Goal: Task Accomplishment & Management: Manage account settings

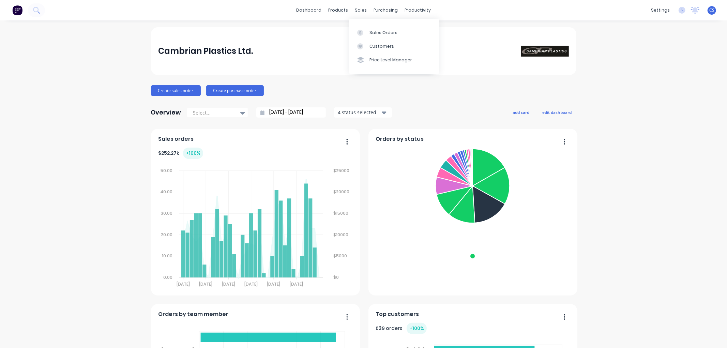
click at [366, 26] on link "Sales Orders" at bounding box center [394, 33] width 90 height 14
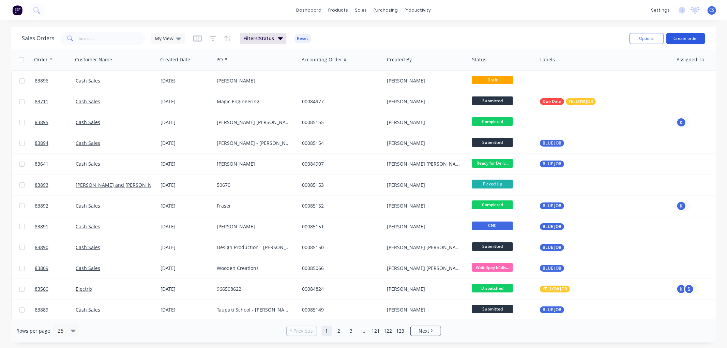
click at [692, 34] on button "Create order" at bounding box center [685, 38] width 39 height 11
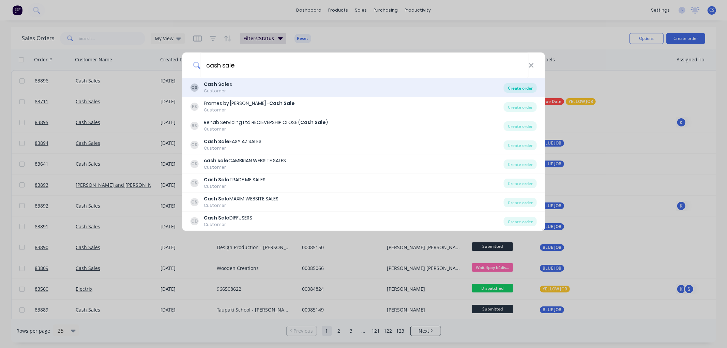
type input "cash sale"
click at [522, 87] on div "Create order" at bounding box center [520, 88] width 33 height 10
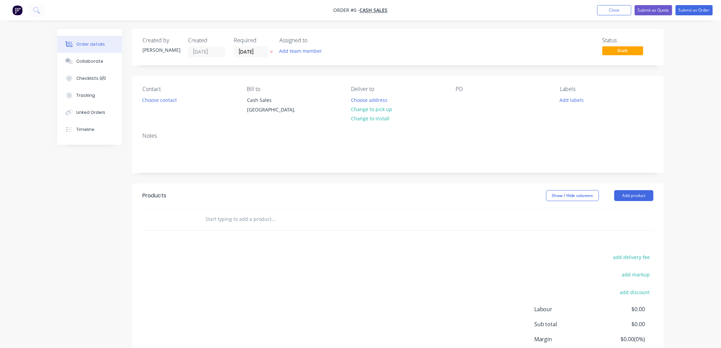
click at [272, 50] on icon at bounding box center [271, 52] width 3 height 4
click at [167, 102] on button "Choose contact" at bounding box center [160, 99] width 42 height 9
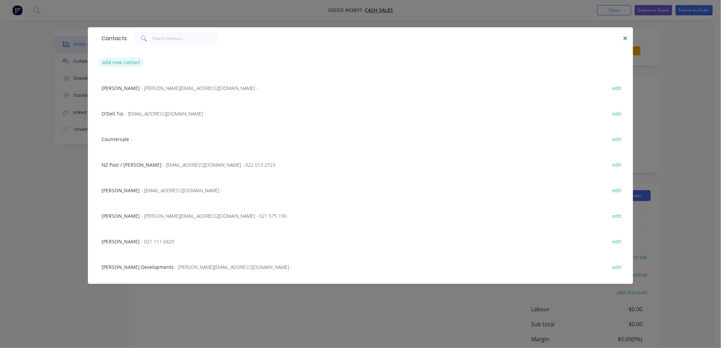
click at [124, 59] on button "add new contact" at bounding box center [121, 62] width 45 height 9
select select "NZ"
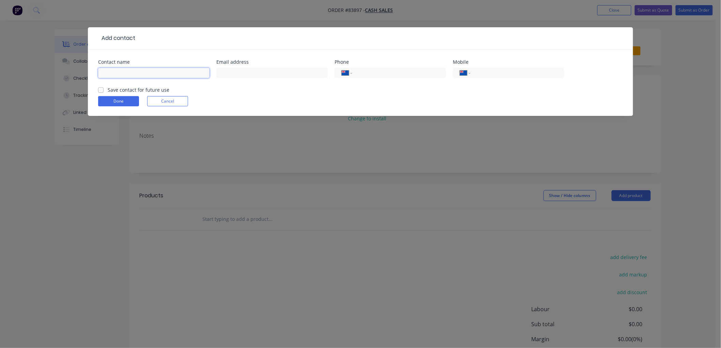
click at [143, 73] on input "text" at bounding box center [153, 73] width 111 height 10
type input "Studio [PERSON_NAME]"
click at [234, 74] on input "text" at bounding box center [271, 73] width 111 height 10
type input "[DOMAIN_NAME][EMAIL_ADDRESS][DOMAIN_NAME]"
click at [492, 74] on input "tel" at bounding box center [516, 73] width 82 height 8
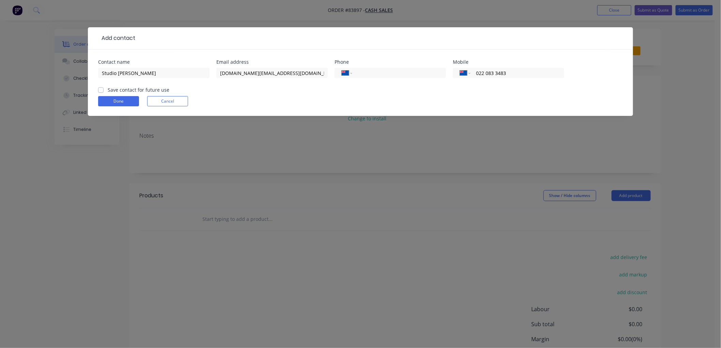
type input "022 083 3483"
click at [108, 89] on label "Save contact for future use" at bounding box center [139, 89] width 62 height 7
click at [102, 89] on input "Save contact for future use" at bounding box center [100, 89] width 5 height 6
checkbox input "true"
click at [111, 102] on button "Done" at bounding box center [118, 101] width 41 height 10
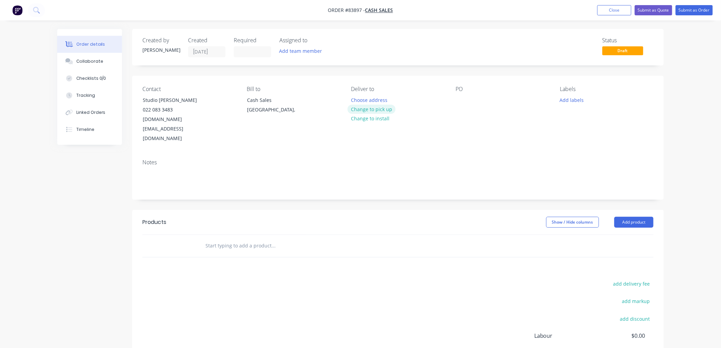
click at [377, 107] on button "Change to pick up" at bounding box center [372, 109] width 48 height 9
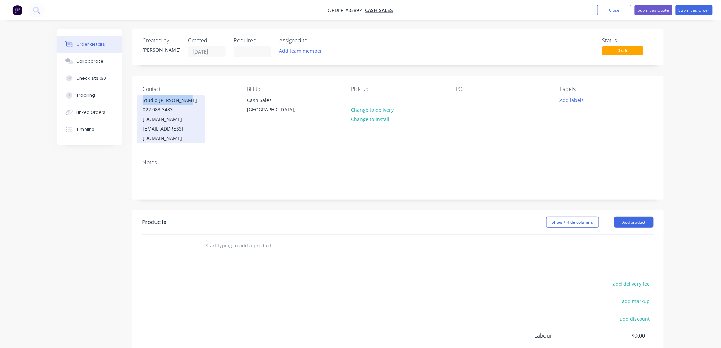
drag, startPoint x: 177, startPoint y: 100, endPoint x: 144, endPoint y: 100, distance: 33.4
click at [144, 100] on div "Studio [PERSON_NAME]" at bounding box center [171, 100] width 57 height 10
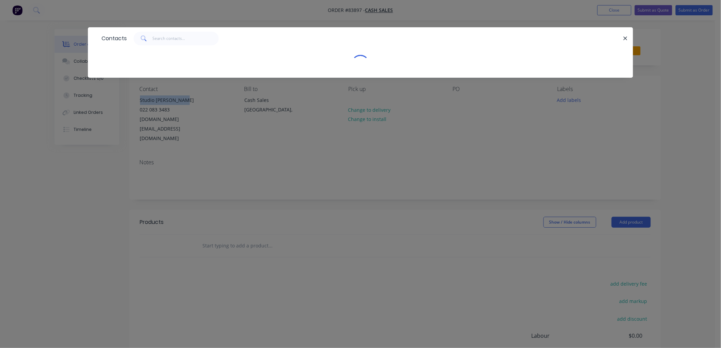
copy div "Studio [PERSON_NAME]"
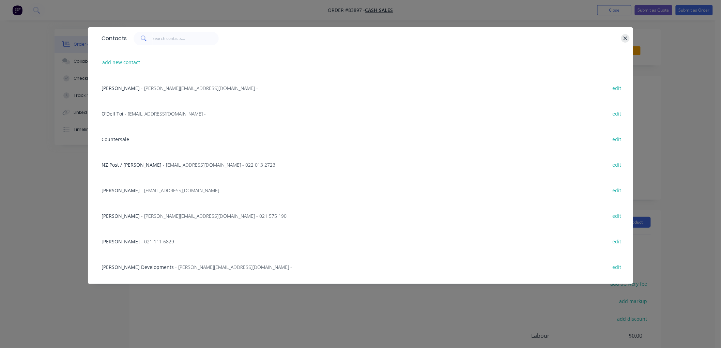
click at [626, 39] on icon "button" at bounding box center [626, 38] width 4 height 4
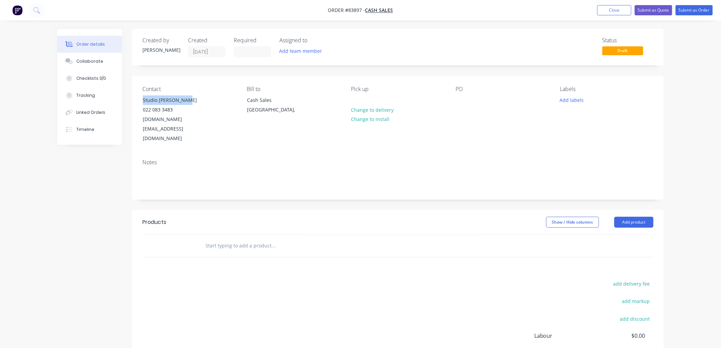
copy div "Studio [PERSON_NAME]"
click at [460, 101] on div at bounding box center [461, 100] width 11 height 10
paste div
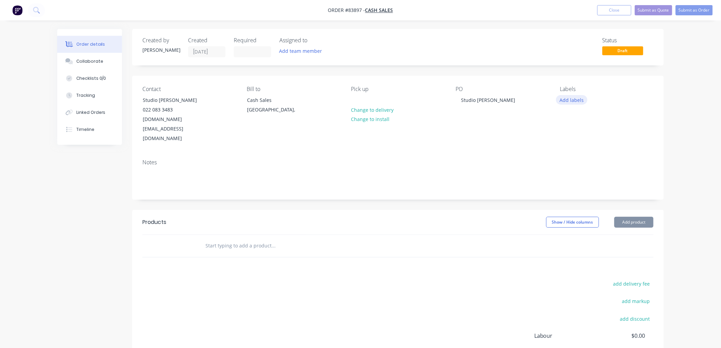
click at [566, 100] on button "Add labels" at bounding box center [571, 99] width 31 height 9
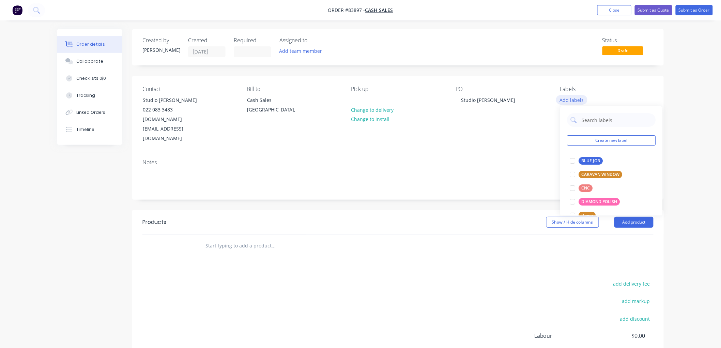
click at [586, 100] on button "Add labels" at bounding box center [571, 99] width 31 height 9
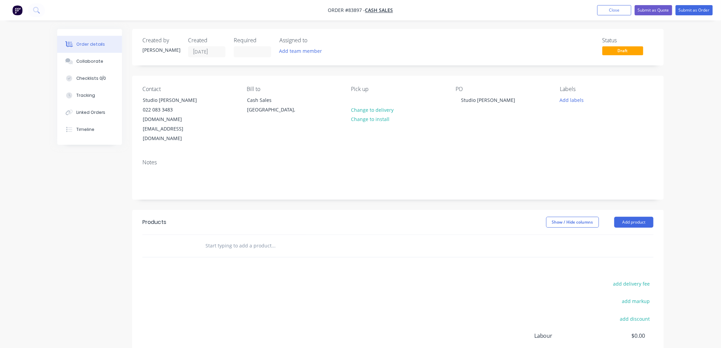
click at [260, 239] on input "text" at bounding box center [273, 246] width 136 height 14
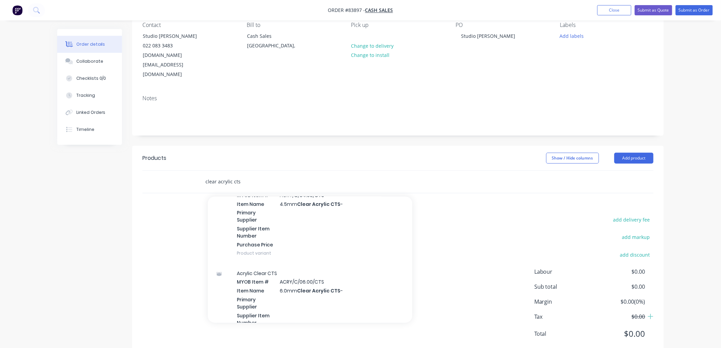
scroll to position [341, 0]
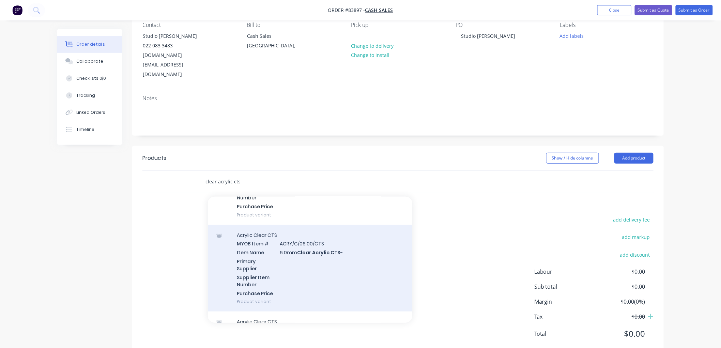
type input "clear acrylic cts"
click at [323, 246] on div "Acrylic Clear CTS MYOB Item # ACRY/C/06.00/CTS Item Name 6.0mm Clear Acrylic CT…" at bounding box center [310, 268] width 205 height 87
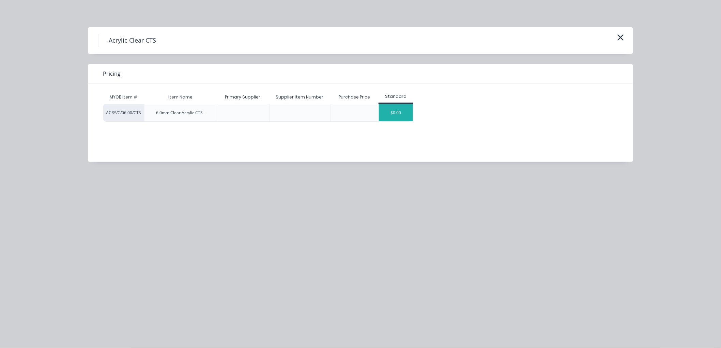
click at [399, 113] on div "$0.00" at bounding box center [396, 112] width 34 height 17
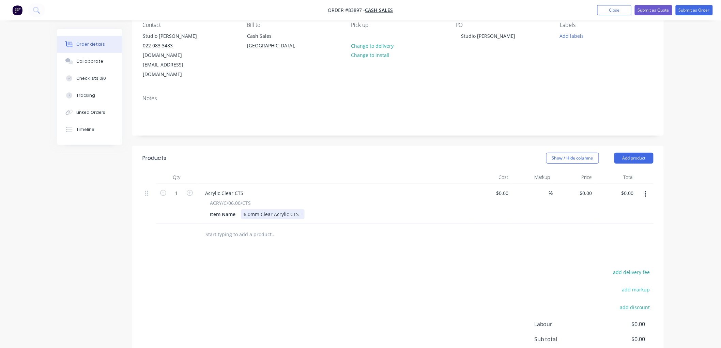
click at [302, 209] on div "6.0mm Clear Acrylic CTS -" at bounding box center [273, 214] width 64 height 10
click at [589, 188] on input "0" at bounding box center [591, 193] width 8 height 10
type input "$139.08"
click at [679, 176] on div "Order details Collaborate Checklists 0/0 Tracking Linked Orders Timeline Order …" at bounding box center [360, 178] width 721 height 484
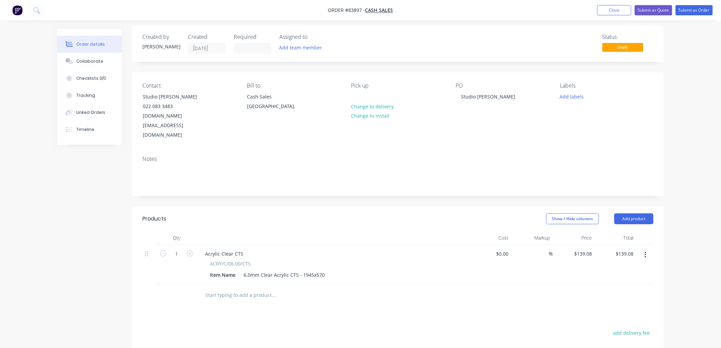
scroll to position [0, 0]
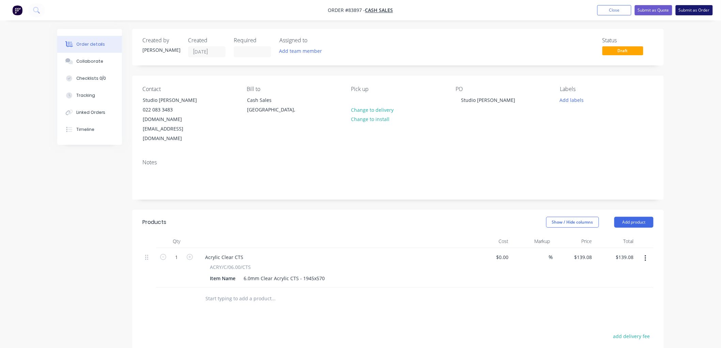
click at [692, 11] on button "Submit as Order" at bounding box center [694, 10] width 37 height 10
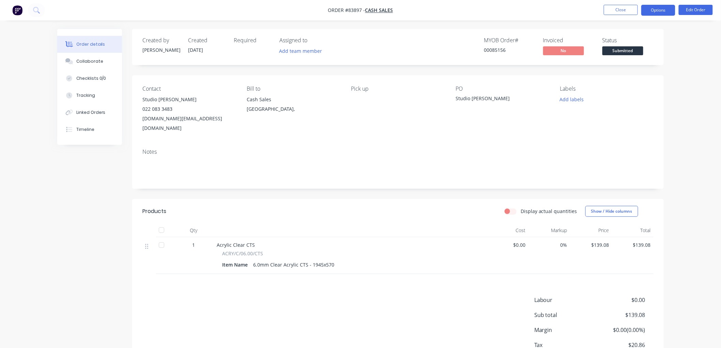
click at [662, 12] on button "Options" at bounding box center [658, 10] width 34 height 11
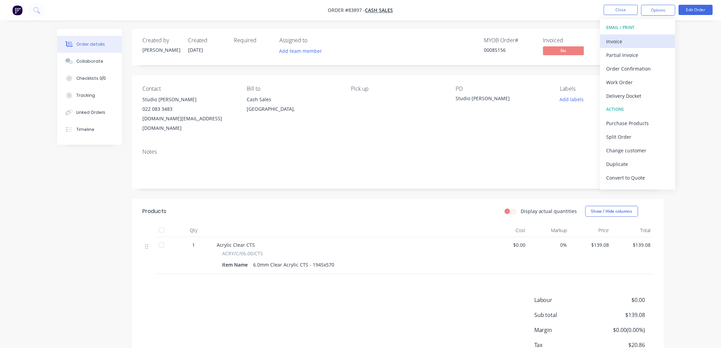
click at [621, 43] on div "Invoice" at bounding box center [638, 41] width 63 height 10
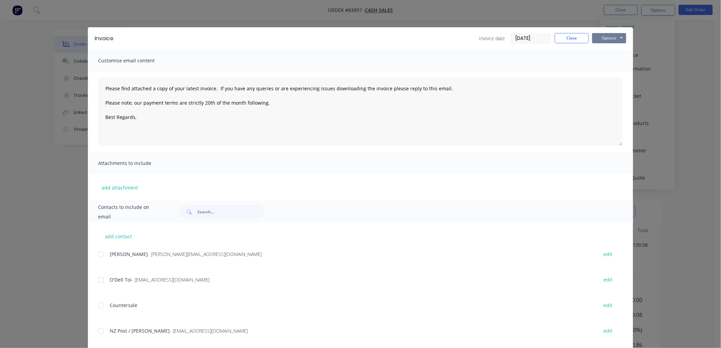
click at [610, 39] on button "Options" at bounding box center [609, 38] width 34 height 10
click at [611, 62] on button "Print" at bounding box center [614, 61] width 44 height 11
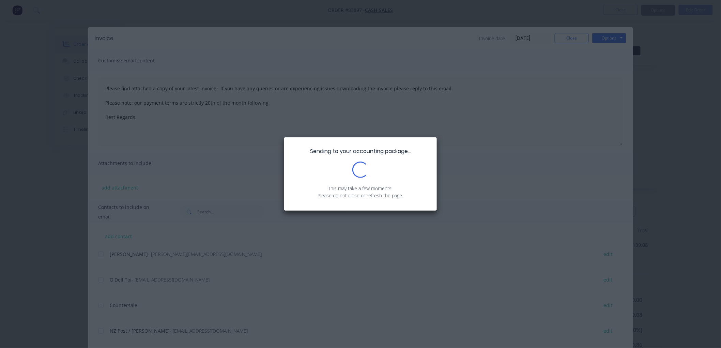
type textarea "Please find attached a copy of your latest invoice. If you have any queries or …"
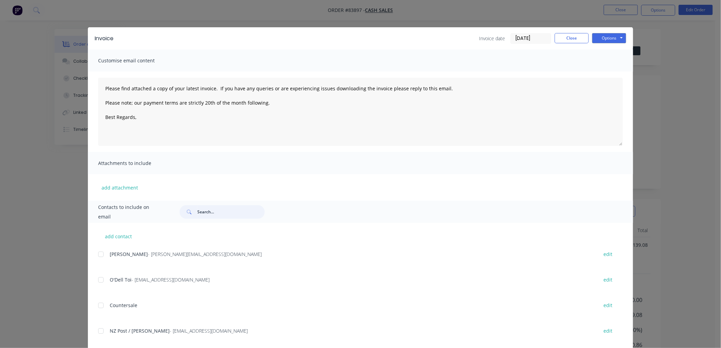
click at [205, 213] on input "text" at bounding box center [230, 212] width 67 height 14
type input "studio"
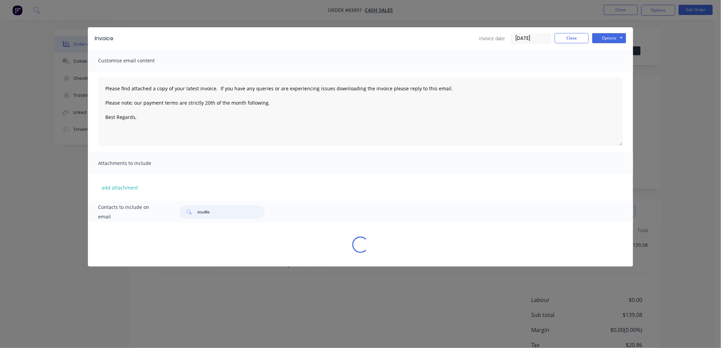
type textarea "Please find attached a copy of your latest invoice. If you have any queries or …"
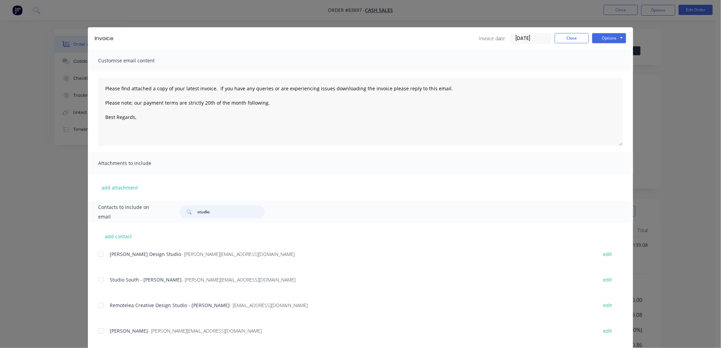
drag, startPoint x: 212, startPoint y: 210, endPoint x: 189, endPoint y: 212, distance: 23.3
click at [189, 212] on div "studio" at bounding box center [222, 212] width 85 height 14
type input "angus"
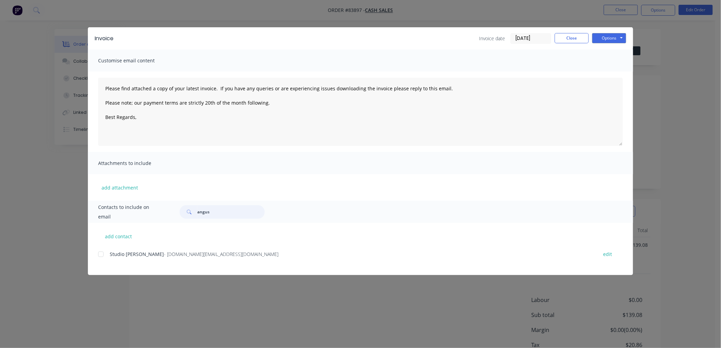
click at [102, 254] on div at bounding box center [101, 254] width 14 height 14
type textarea "Please find attached a copy of your latest invoice. If you have any queries or …"
type input "angus"
click at [163, 121] on textarea "Please find attached a copy of your latest invoice. If you have any queries or …" at bounding box center [360, 112] width 525 height 68
drag, startPoint x: 273, startPoint y: 103, endPoint x: 99, endPoint y: 97, distance: 173.9
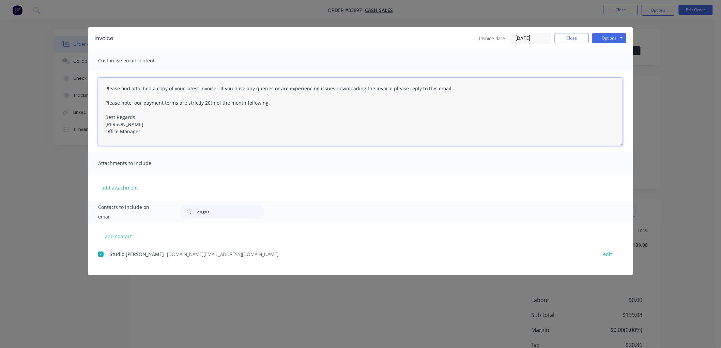
click at [99, 97] on textarea "Please find attached a copy of your latest invoice. If you have any queries or …" at bounding box center [360, 112] width 525 height 68
type textarea "Please find attached a copy of your latest invoice. If you have any queries or …"
click at [613, 37] on button "Options" at bounding box center [609, 38] width 34 height 10
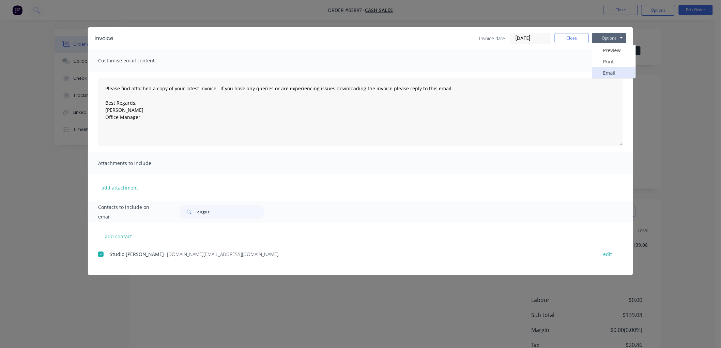
click at [612, 69] on button "Email" at bounding box center [614, 72] width 44 height 11
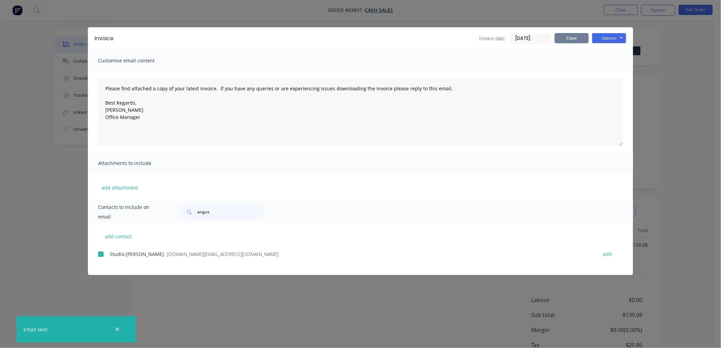
click at [580, 39] on button "Close" at bounding box center [572, 38] width 34 height 10
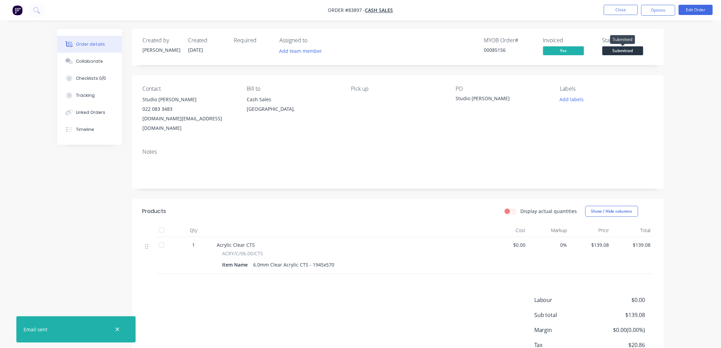
click at [631, 51] on span "Submitted" at bounding box center [623, 50] width 41 height 9
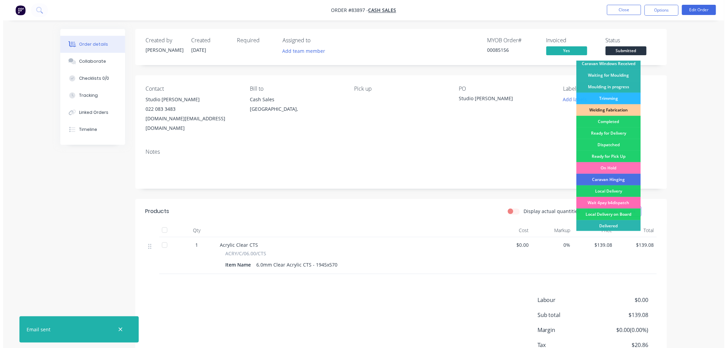
scroll to position [119, 0]
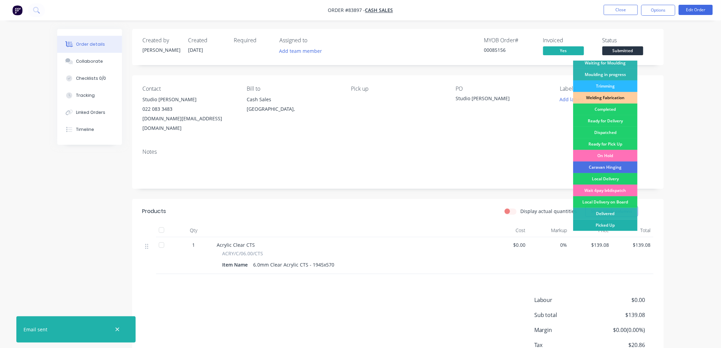
click at [612, 223] on div "Picked Up" at bounding box center [605, 225] width 64 height 12
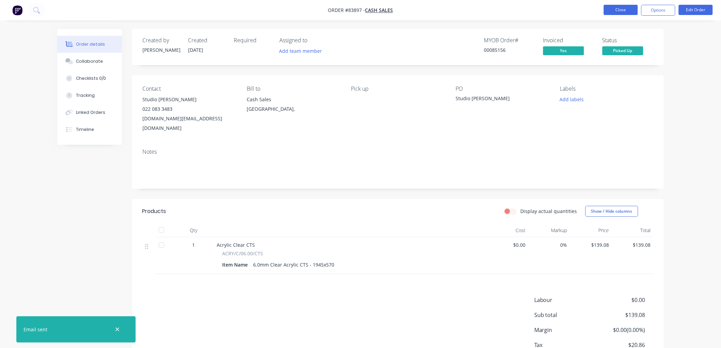
click at [623, 13] on button "Close" at bounding box center [621, 10] width 34 height 10
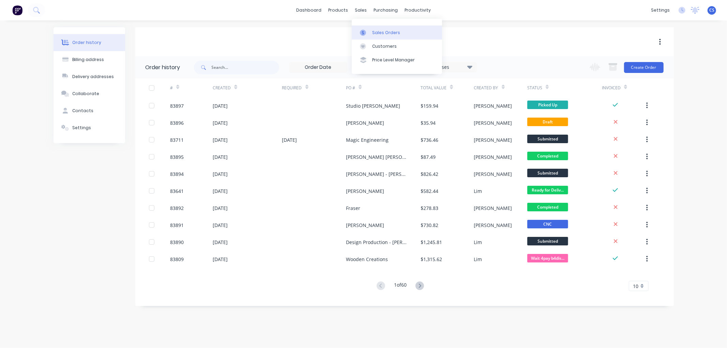
click at [373, 35] on div "Sales Orders" at bounding box center [386, 33] width 28 height 6
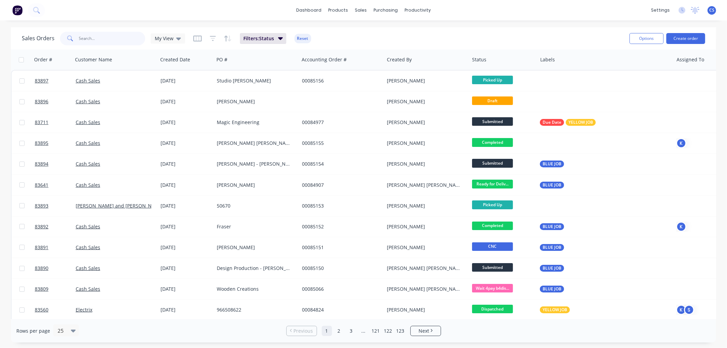
click at [99, 35] on input "text" at bounding box center [112, 39] width 66 height 14
click at [108, 36] on input "text" at bounding box center [112, 39] width 66 height 14
click at [109, 36] on input "text" at bounding box center [112, 39] width 66 height 14
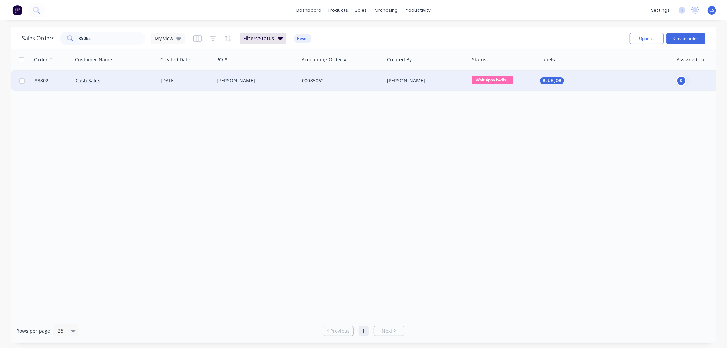
click at [505, 81] on span "Wait 4pay b4dis..." at bounding box center [492, 80] width 41 height 9
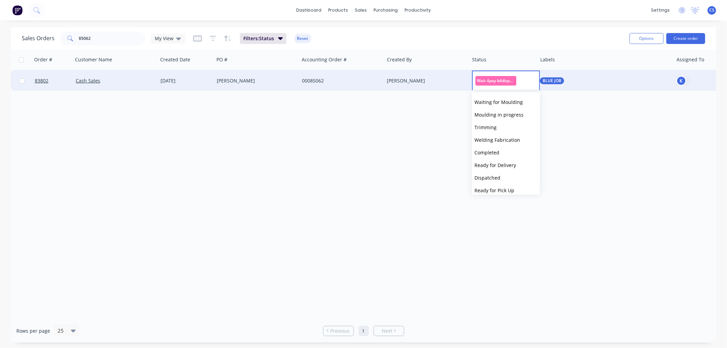
scroll to position [151, 0]
click at [516, 152] on button "Ready for Delivery" at bounding box center [506, 152] width 68 height 13
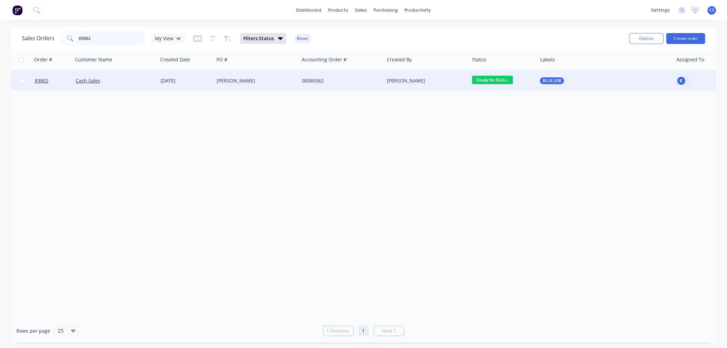
click at [114, 40] on input "85062" at bounding box center [112, 39] width 66 height 14
click at [483, 77] on span "Wait 4pay b4dis..." at bounding box center [492, 80] width 41 height 9
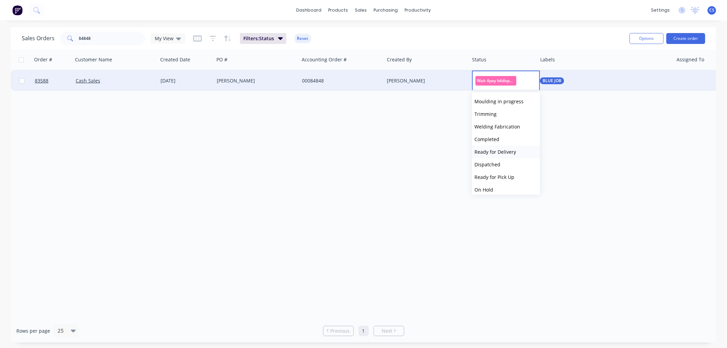
click at [502, 151] on span "Ready for Delivery" at bounding box center [495, 152] width 42 height 6
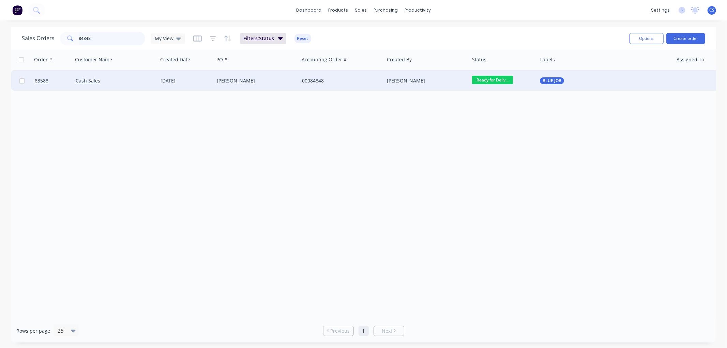
click at [101, 37] on input "84848" at bounding box center [112, 39] width 66 height 14
type input "85101"
click at [172, 82] on div "[DATE]" at bounding box center [186, 80] width 51 height 7
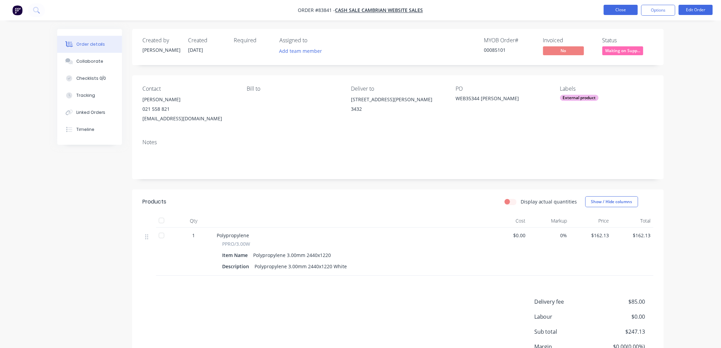
click at [628, 11] on button "Close" at bounding box center [621, 10] width 34 height 10
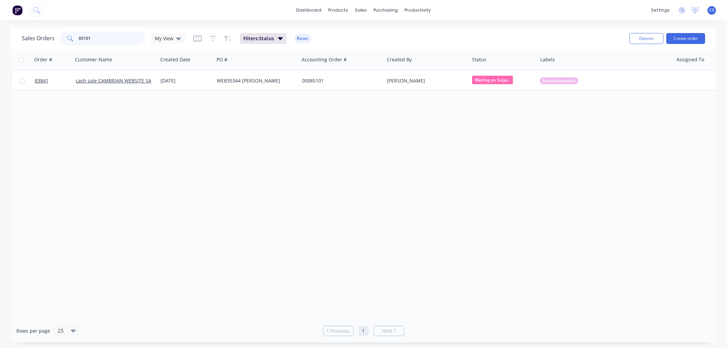
click at [98, 39] on input "85101" at bounding box center [112, 39] width 66 height 14
click at [117, 40] on input "85136" at bounding box center [112, 39] width 66 height 14
click at [106, 38] on input "85115" at bounding box center [112, 39] width 66 height 14
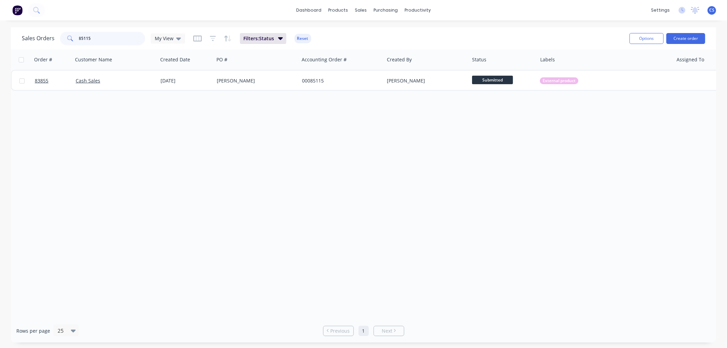
click at [106, 38] on input "85115" at bounding box center [112, 39] width 66 height 14
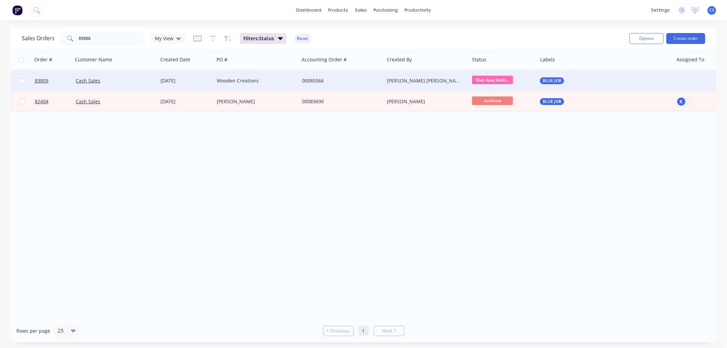
click at [507, 82] on span "Wait 4pay b4dis..." at bounding box center [492, 80] width 41 height 9
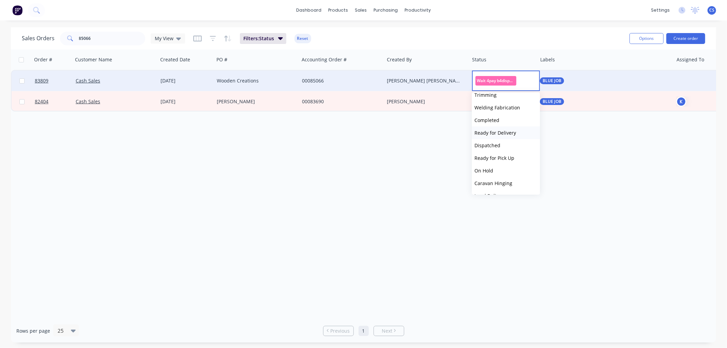
scroll to position [189, 0]
click at [505, 113] on span "Ready for Delivery" at bounding box center [495, 114] width 42 height 6
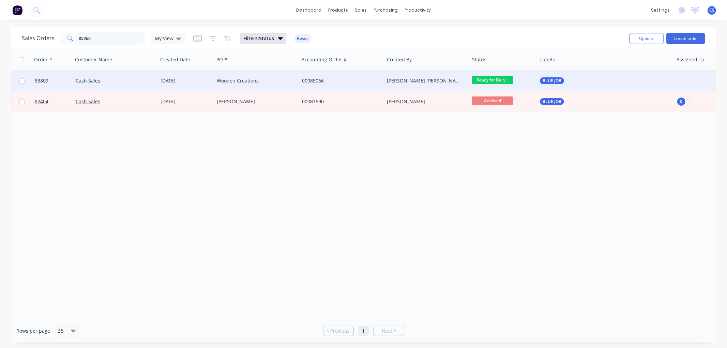
click at [110, 34] on input "85066" at bounding box center [112, 39] width 66 height 14
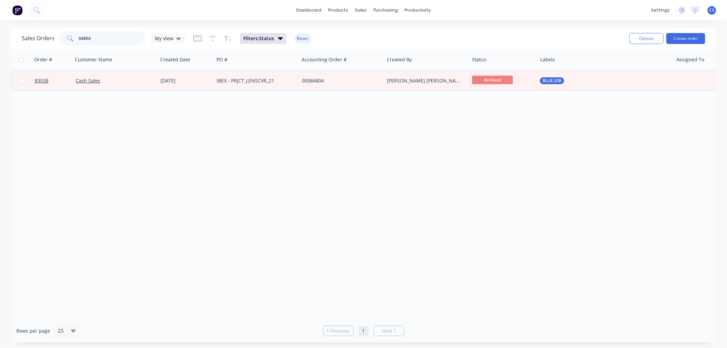
click at [110, 34] on input "84804" at bounding box center [112, 39] width 66 height 14
click at [103, 43] on input "ibex" at bounding box center [112, 39] width 66 height 14
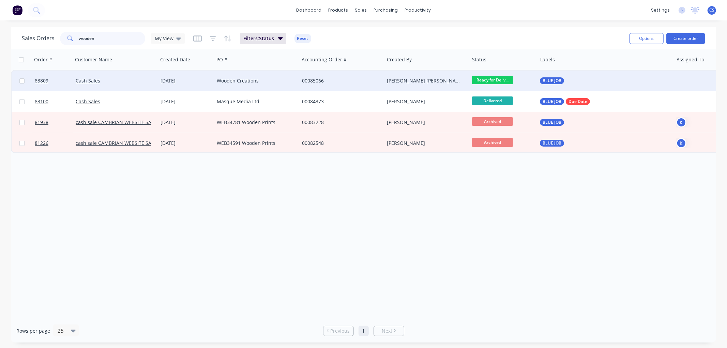
type input "wooden"
click at [233, 83] on div "Wooden Creations" at bounding box center [255, 80] width 76 height 7
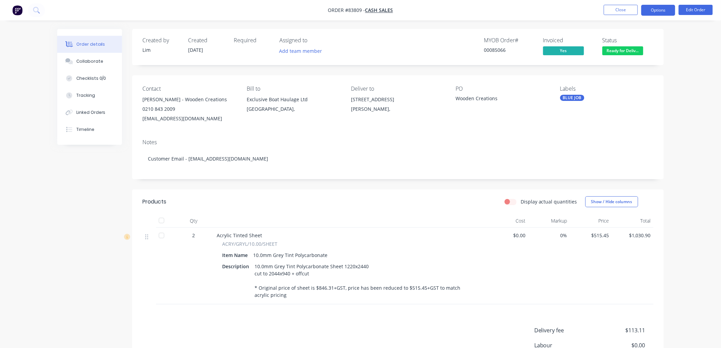
click at [664, 12] on button "Options" at bounding box center [658, 10] width 34 height 11
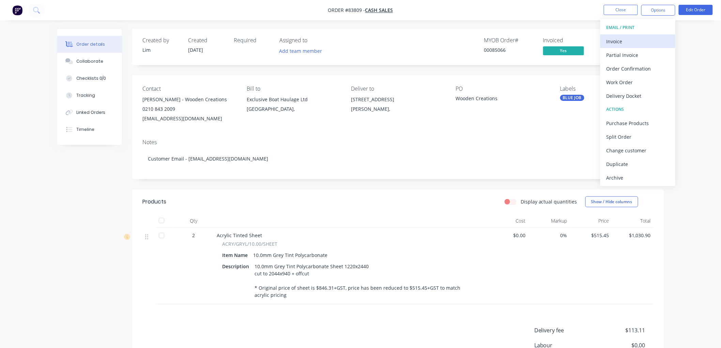
click at [640, 44] on div "Invoice" at bounding box center [638, 41] width 63 height 10
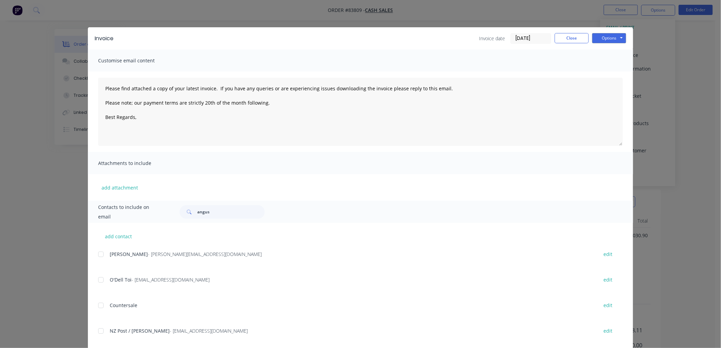
click at [625, 36] on div "Invoice Invoice date [DATE] Close Options Preview Print Email" at bounding box center [360, 38] width 545 height 22
click at [615, 39] on button "Options" at bounding box center [609, 38] width 34 height 10
click at [611, 63] on button "Print" at bounding box center [614, 61] width 44 height 11
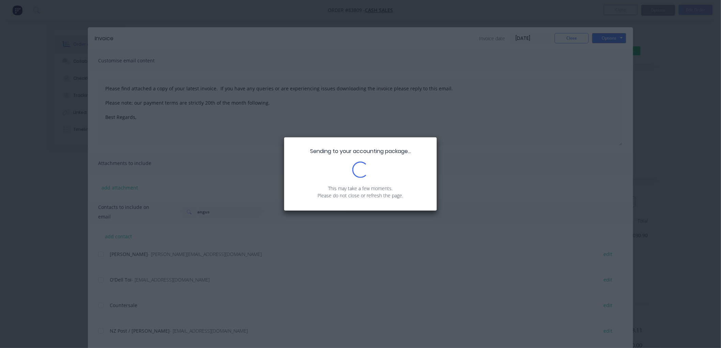
type textarea "Please find attached a copy of your latest invoice. If you have any queries or …"
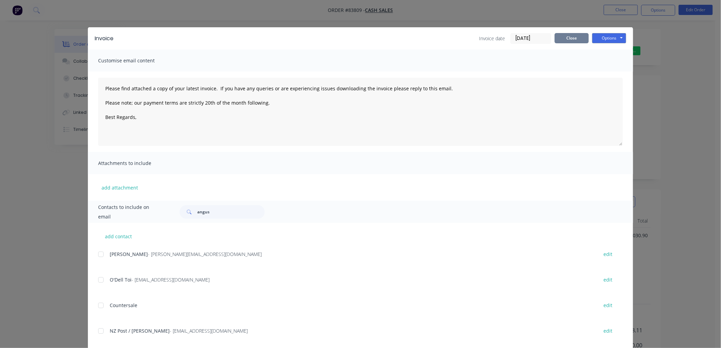
click at [555, 39] on button "Close" at bounding box center [572, 38] width 34 height 10
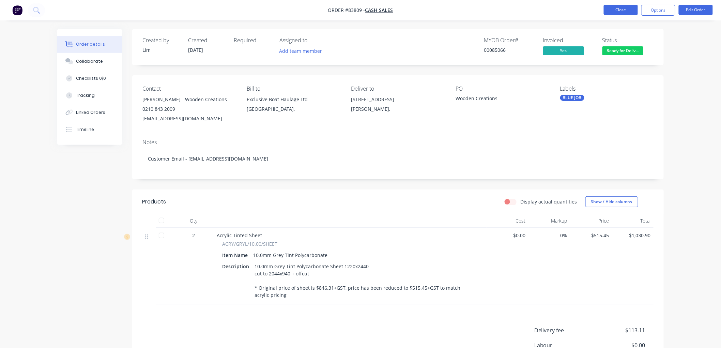
click at [615, 11] on button "Close" at bounding box center [621, 10] width 34 height 10
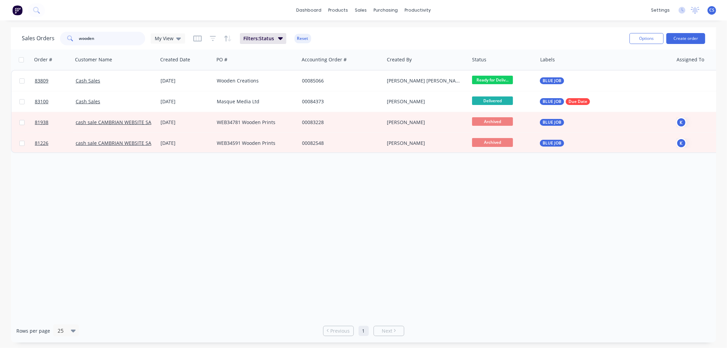
click at [123, 41] on input "wooden" at bounding box center [112, 39] width 66 height 14
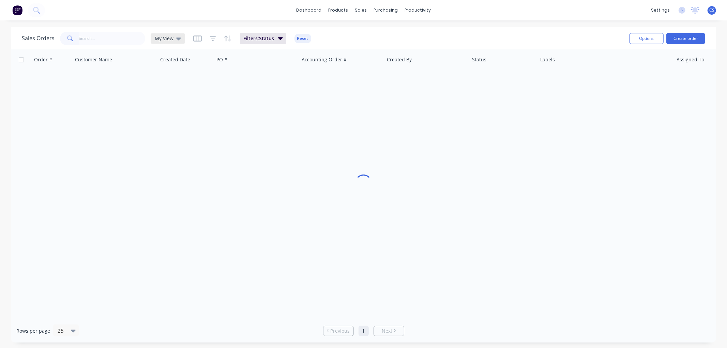
click at [164, 40] on span "My View" at bounding box center [164, 38] width 19 height 7
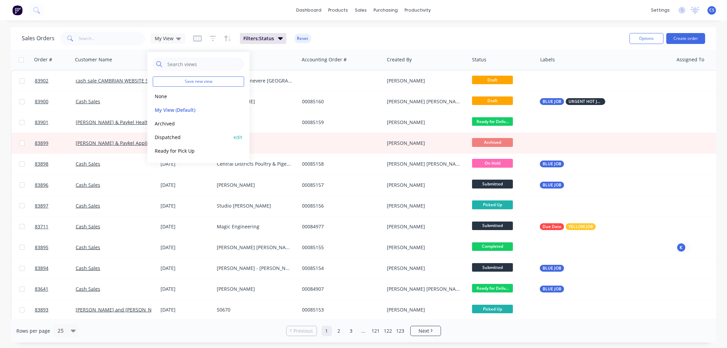
click at [171, 138] on button "Dispatched" at bounding box center [192, 137] width 78 height 8
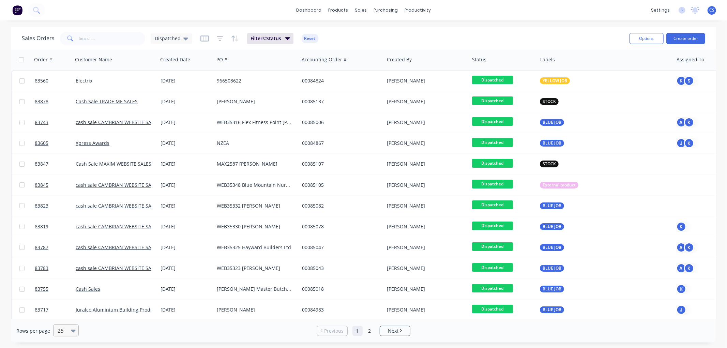
click at [66, 332] on div at bounding box center [63, 331] width 12 height 8
click at [64, 317] on div "100" at bounding box center [65, 314] width 26 height 13
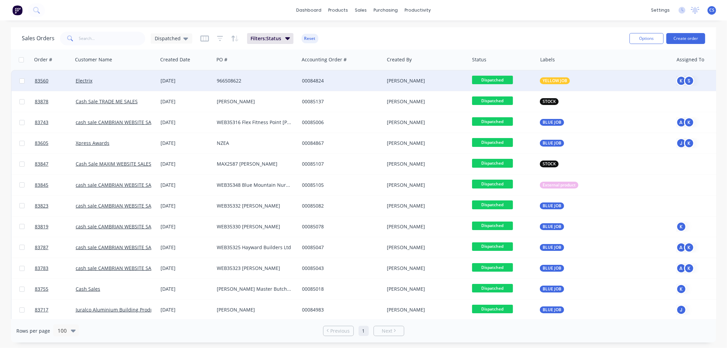
drag, startPoint x: 20, startPoint y: 59, endPoint x: 231, endPoint y: 89, distance: 212.7
click at [20, 59] on input "checkbox" at bounding box center [21, 59] width 5 height 5
checkbox input "true"
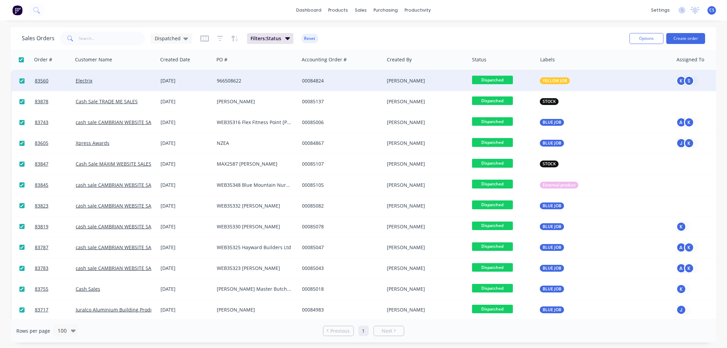
checkbox input "true"
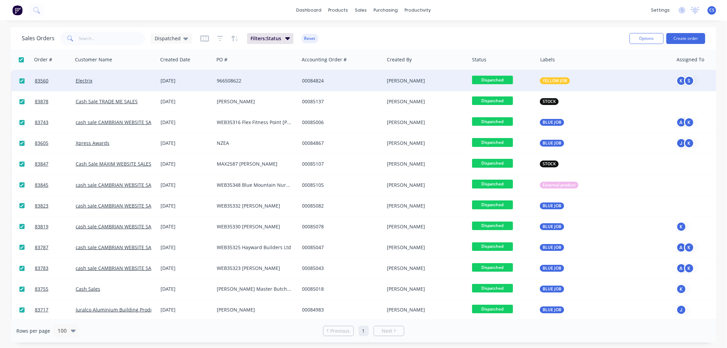
checkbox input "true"
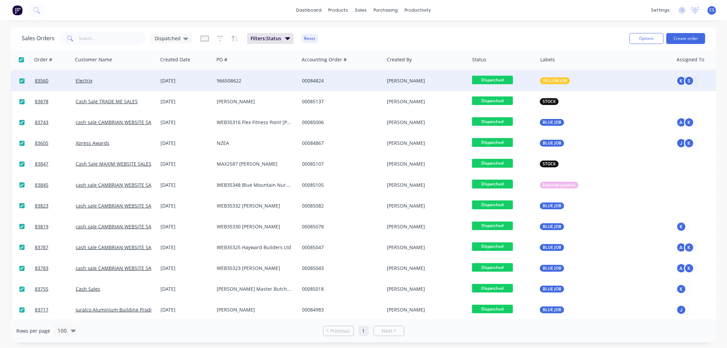
checkbox input "true"
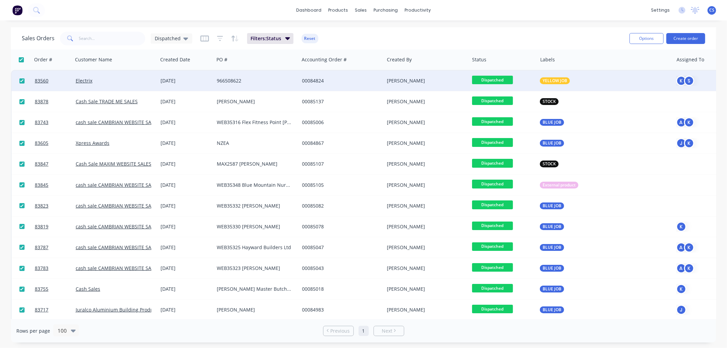
checkbox input "true"
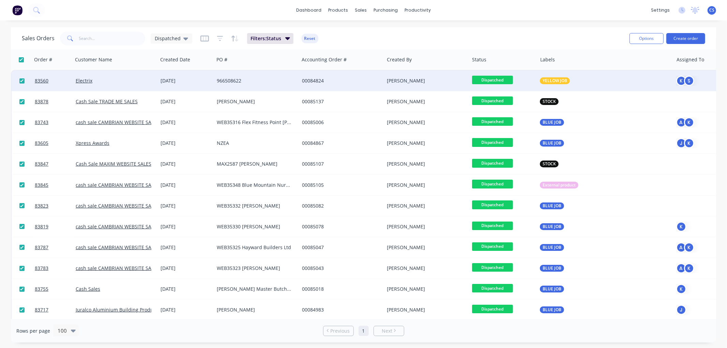
checkbox input "true"
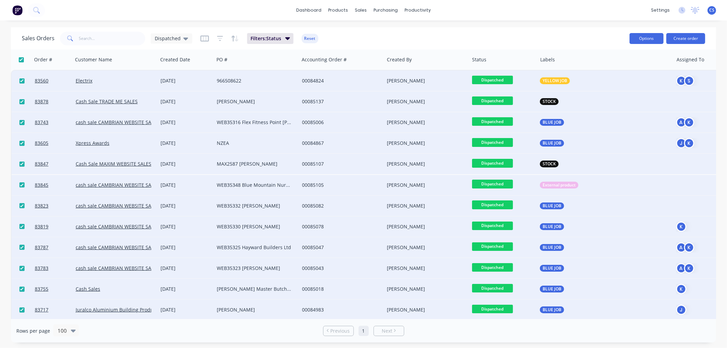
click at [648, 39] on button "Options" at bounding box center [647, 38] width 34 height 11
click at [619, 57] on div "Change Status" at bounding box center [626, 56] width 63 height 10
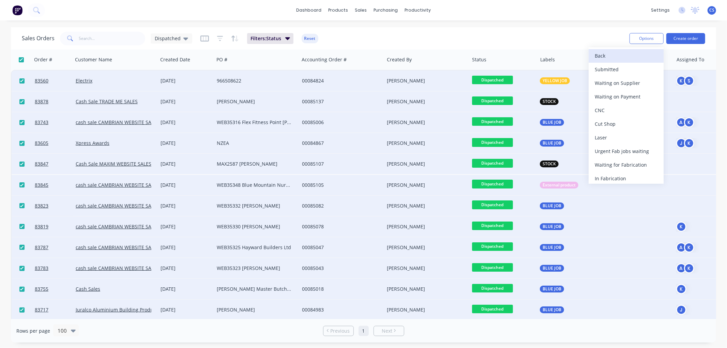
click at [610, 56] on div "Back" at bounding box center [626, 56] width 63 height 10
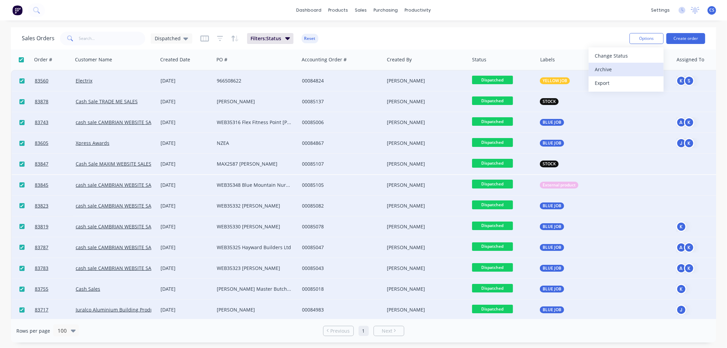
click at [619, 69] on div "Archive" at bounding box center [626, 69] width 63 height 10
checkbox input "false"
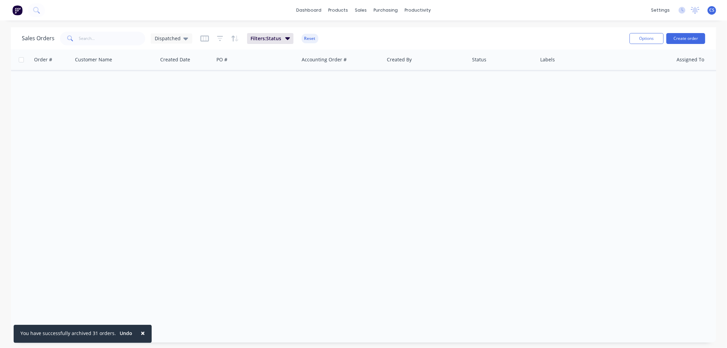
click at [183, 39] on icon at bounding box center [185, 38] width 5 height 7
click at [176, 107] on button "My View (Default)" at bounding box center [192, 110] width 78 height 8
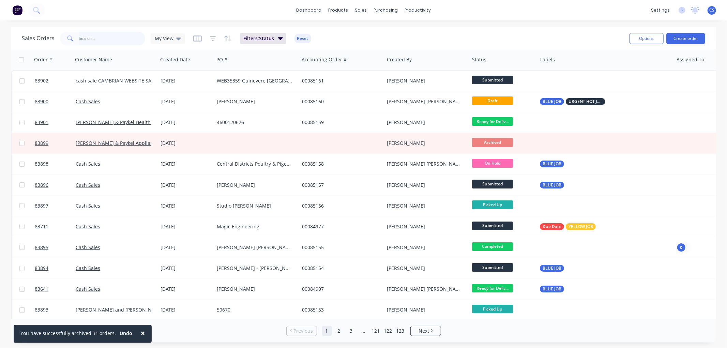
click at [103, 38] on input "text" at bounding box center [112, 39] width 66 height 14
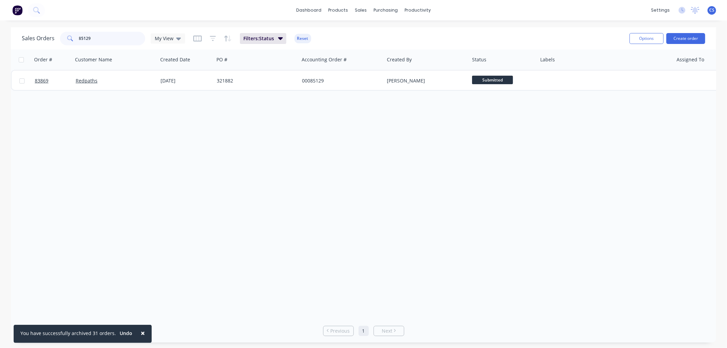
type input "85129"
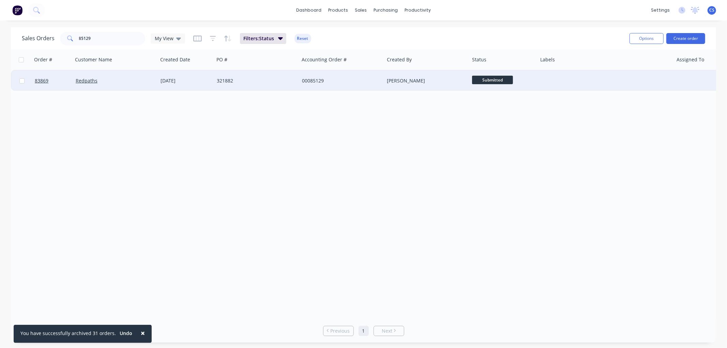
click at [184, 81] on div "[DATE]" at bounding box center [186, 80] width 51 height 7
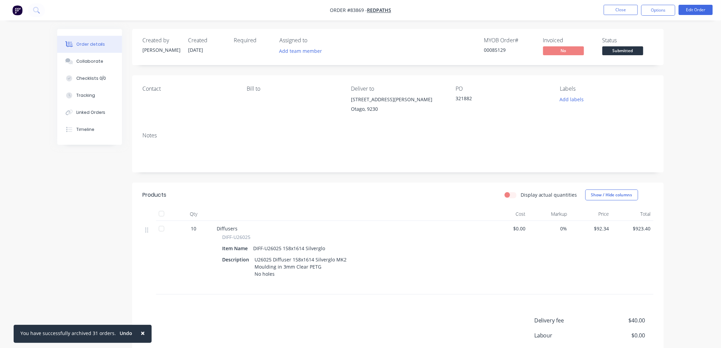
click at [620, 50] on span "Submitted" at bounding box center [623, 50] width 41 height 9
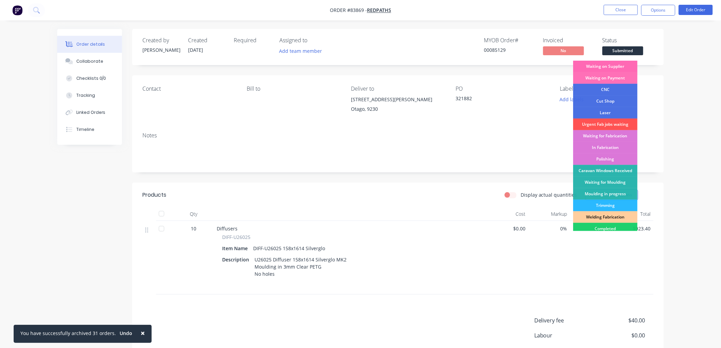
click at [608, 65] on div "Waiting on Supplier" at bounding box center [605, 67] width 64 height 12
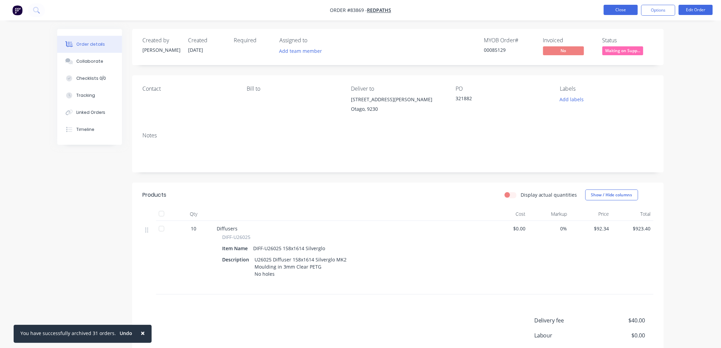
click at [621, 9] on button "Close" at bounding box center [621, 10] width 34 height 10
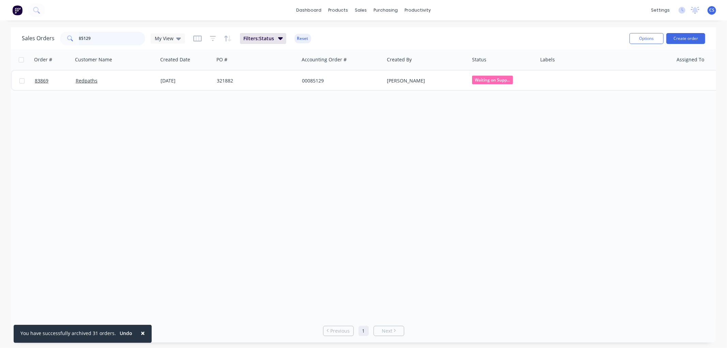
click at [89, 39] on input "85129" at bounding box center [112, 39] width 66 height 14
click at [105, 39] on input "85129" at bounding box center [112, 39] width 66 height 14
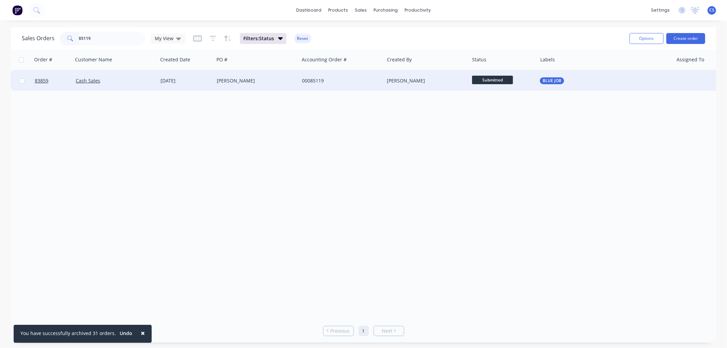
click at [502, 78] on span "Submitted" at bounding box center [492, 80] width 41 height 9
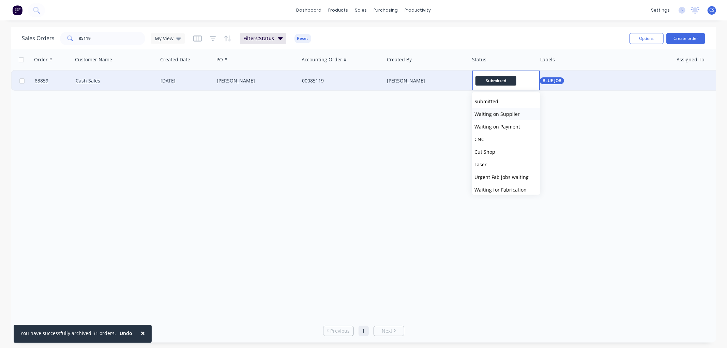
click at [500, 115] on span "Waiting on Supplier" at bounding box center [496, 114] width 45 height 6
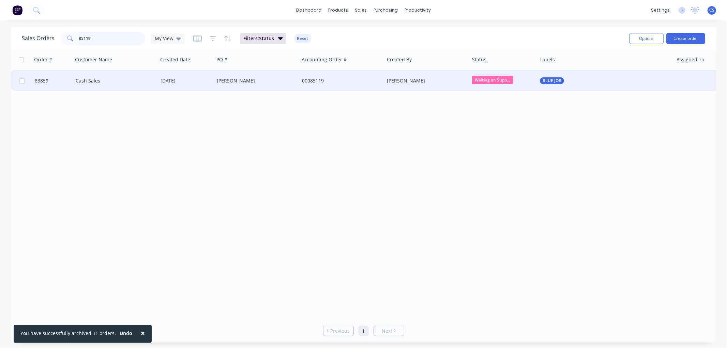
click at [97, 39] on input "85119" at bounding box center [112, 39] width 66 height 14
click at [492, 80] on span "Waiting on Supp..." at bounding box center [492, 80] width 41 height 9
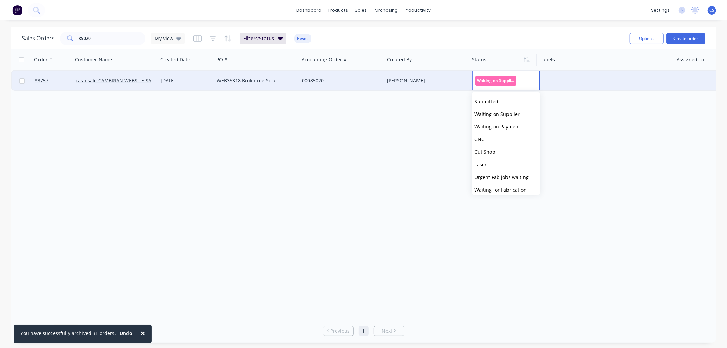
click at [496, 62] on div at bounding box center [502, 60] width 60 height 14
click at [107, 38] on input "85020" at bounding box center [112, 39] width 66 height 14
click at [100, 38] on input "85020" at bounding box center [112, 39] width 66 height 14
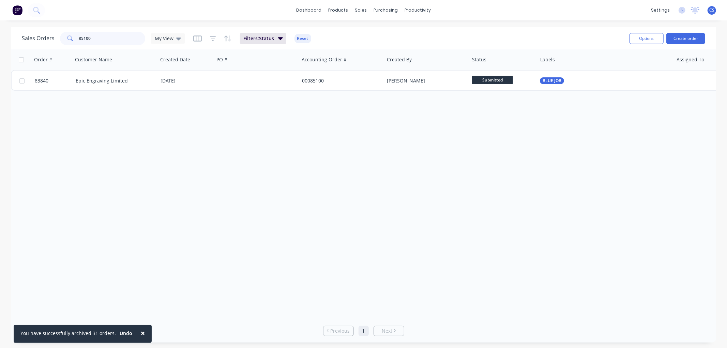
click at [94, 36] on input "85100" at bounding box center [112, 39] width 66 height 14
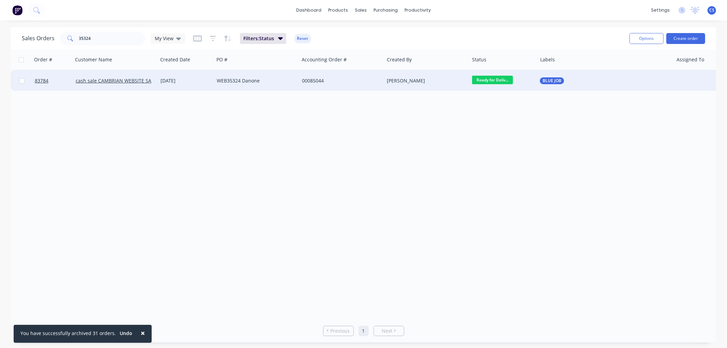
click at [502, 79] on span "Ready for Deliv..." at bounding box center [492, 80] width 41 height 9
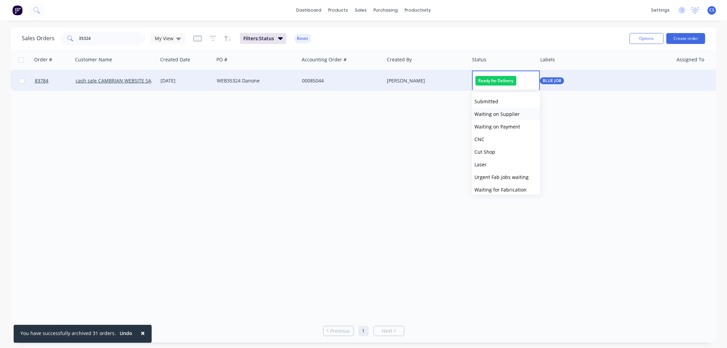
click at [504, 114] on span "Waiting on Supplier" at bounding box center [496, 114] width 45 height 6
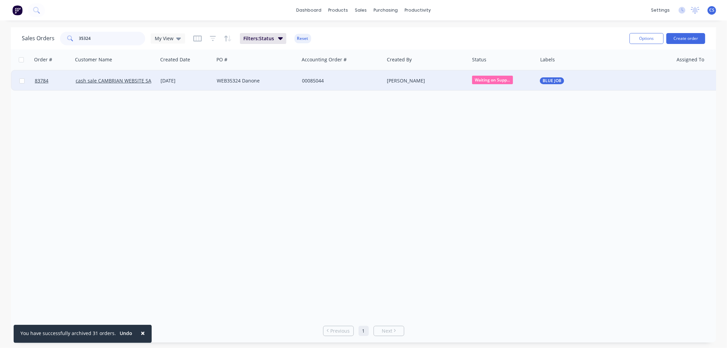
click at [111, 39] on input "35324" at bounding box center [112, 39] width 66 height 14
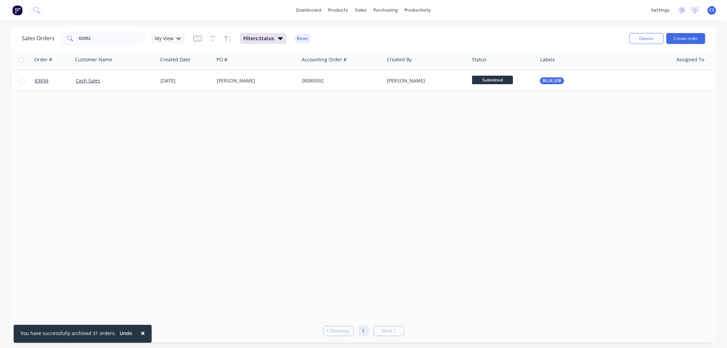
click at [484, 78] on span "Submitted" at bounding box center [492, 80] width 41 height 9
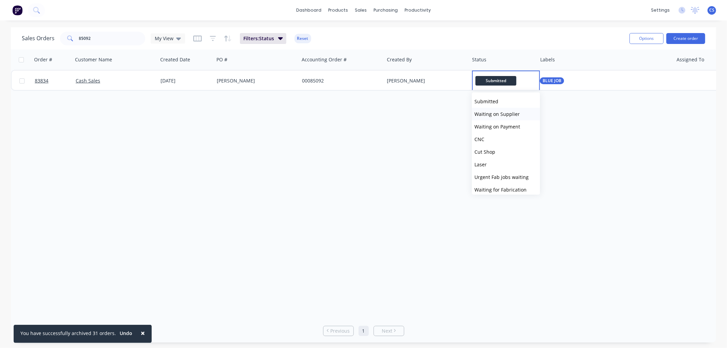
click at [494, 111] on span "Waiting on Supplier" at bounding box center [496, 114] width 45 height 6
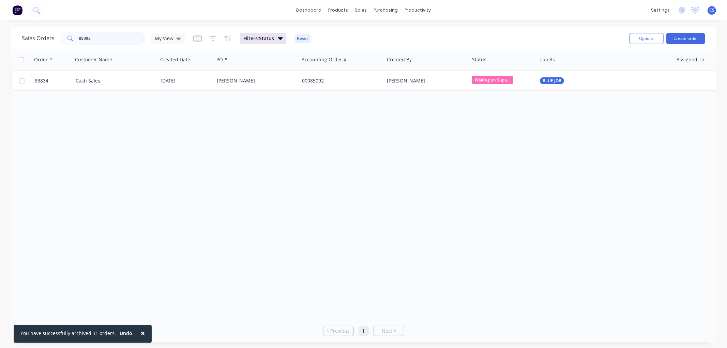
click at [103, 39] on input "85092" at bounding box center [112, 39] width 66 height 14
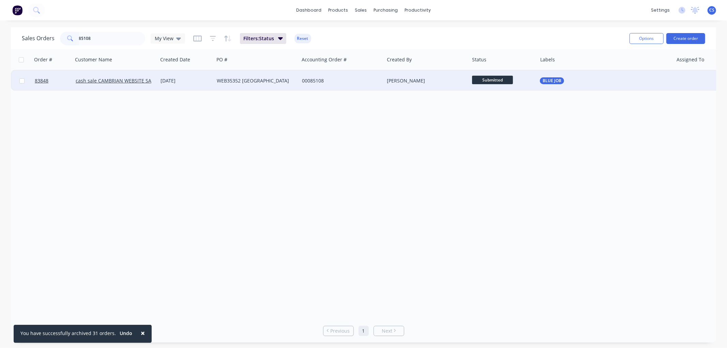
click at [495, 80] on span "Submitted" at bounding box center [492, 80] width 41 height 9
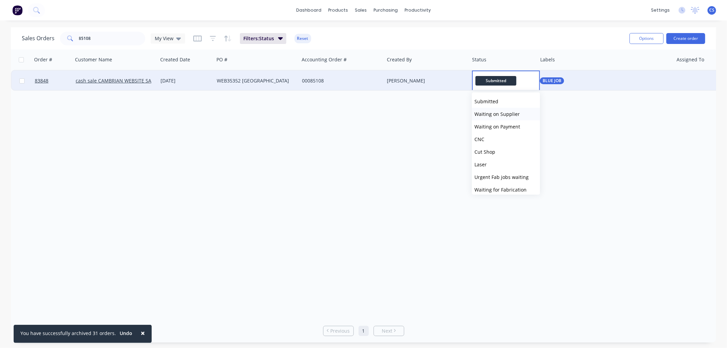
click at [502, 111] on span "Waiting on Supplier" at bounding box center [496, 114] width 45 height 6
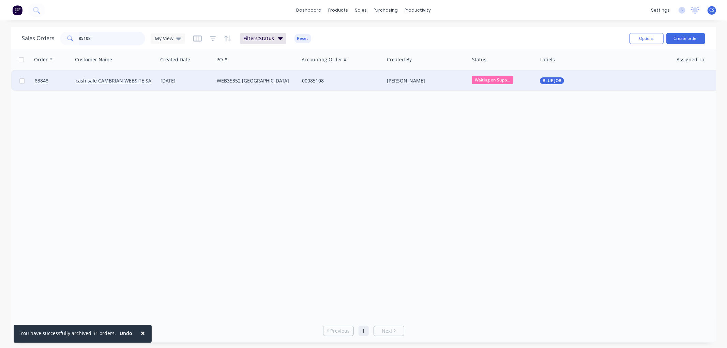
click at [97, 35] on input "85108" at bounding box center [112, 39] width 66 height 14
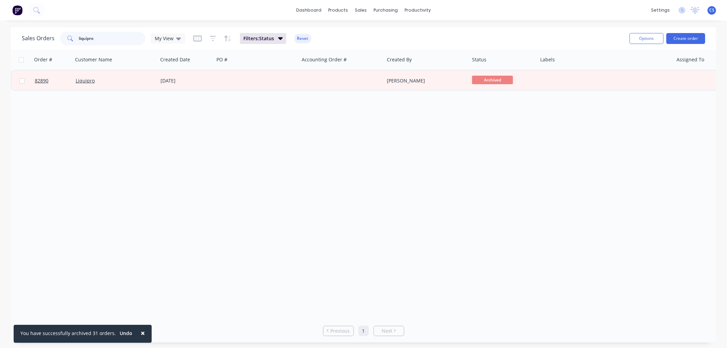
type input "liquipro"
